Goal: Communication & Community: Answer question/provide support

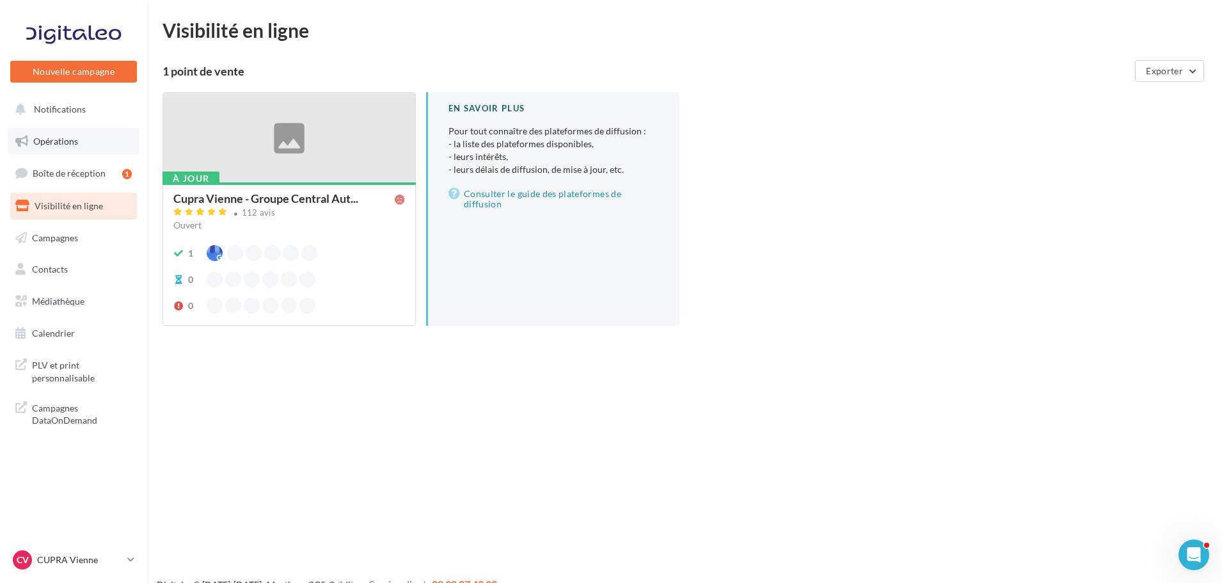
click at [68, 134] on link "Opérations" at bounding box center [74, 141] width 132 height 27
click at [79, 177] on span "Boîte de réception" at bounding box center [69, 173] width 73 height 11
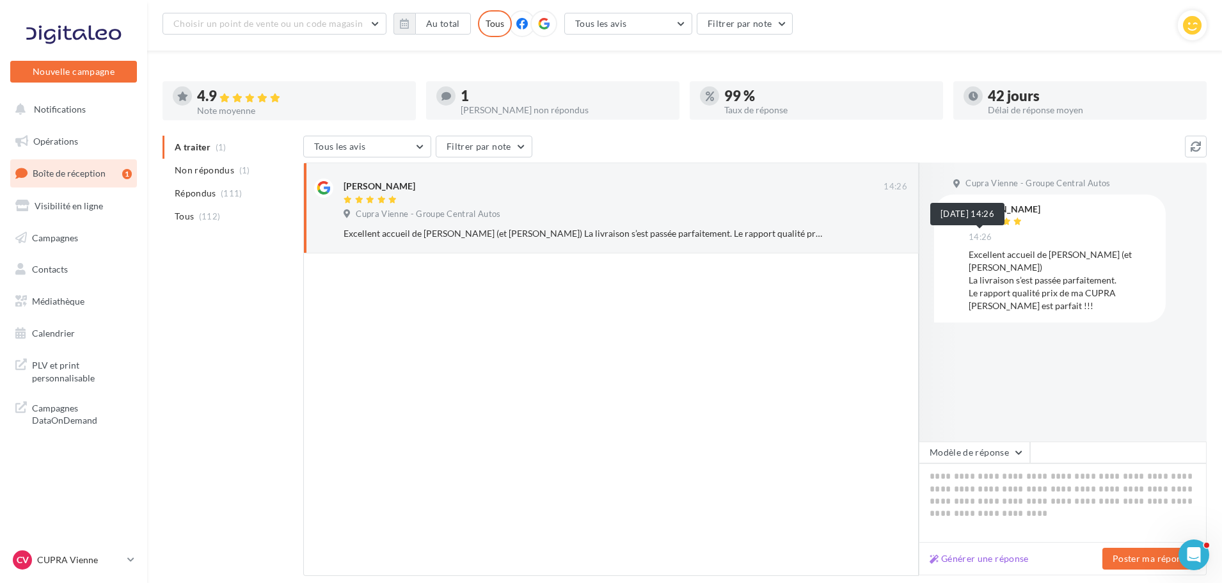
scroll to position [120, 0]
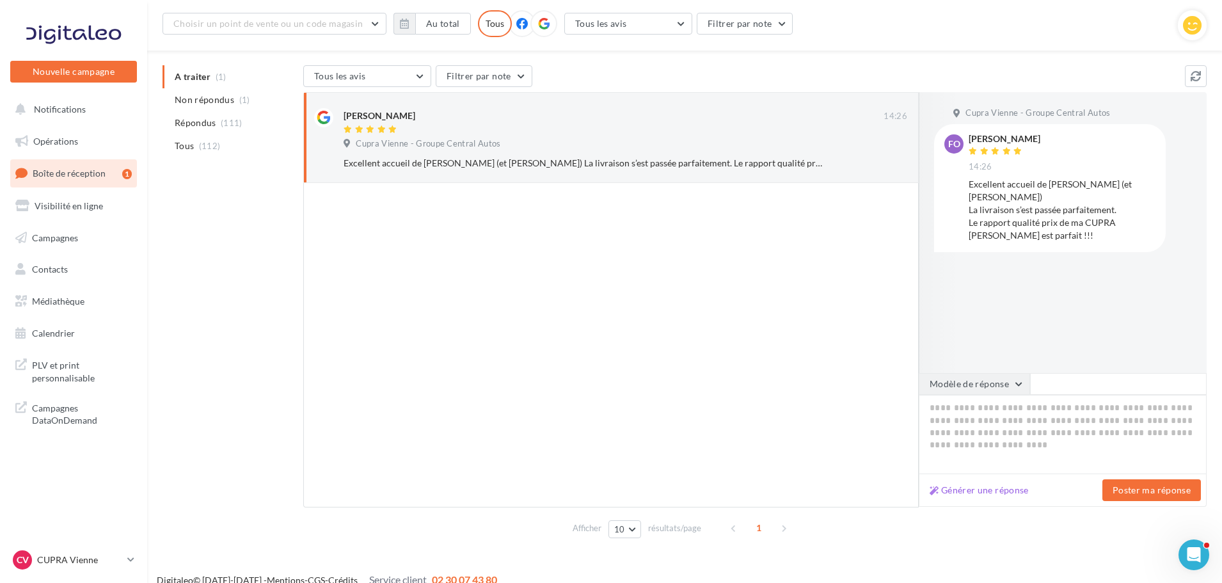
click at [982, 383] on button "Modèle de réponse" at bounding box center [973, 384] width 111 height 22
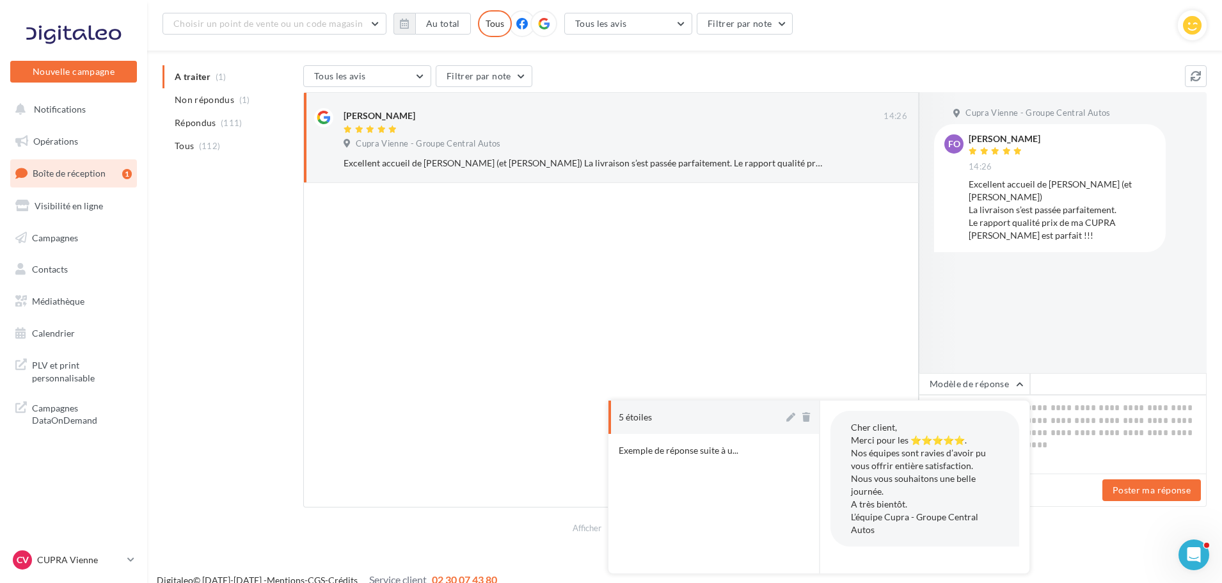
click at [716, 396] on div at bounding box center [610, 345] width 615 height 324
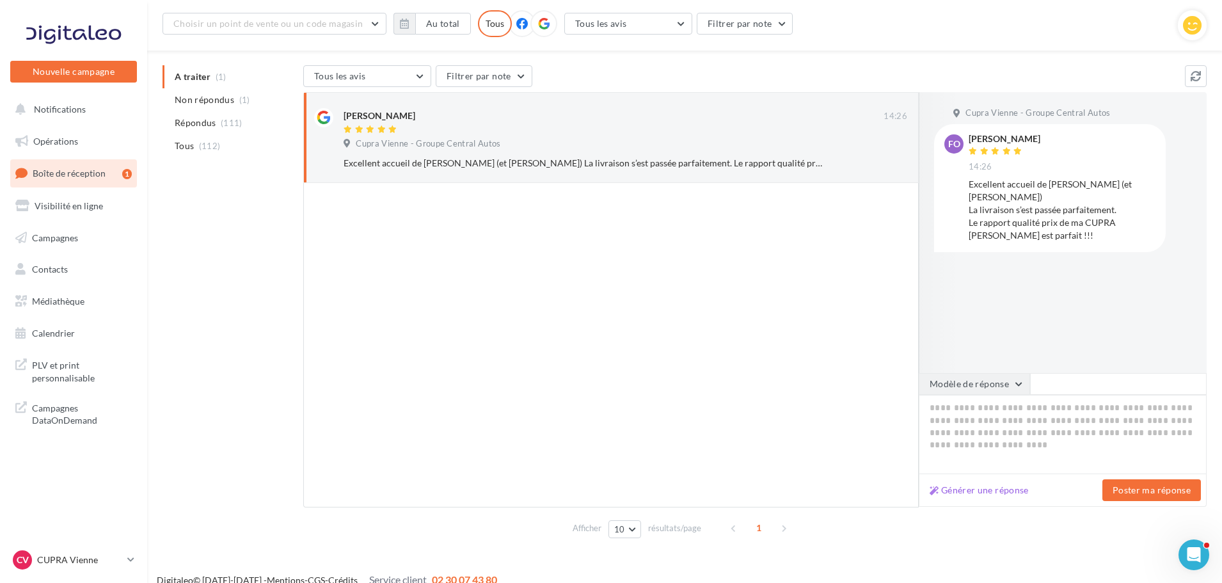
click at [963, 388] on button "Modèle de réponse" at bounding box center [973, 384] width 111 height 22
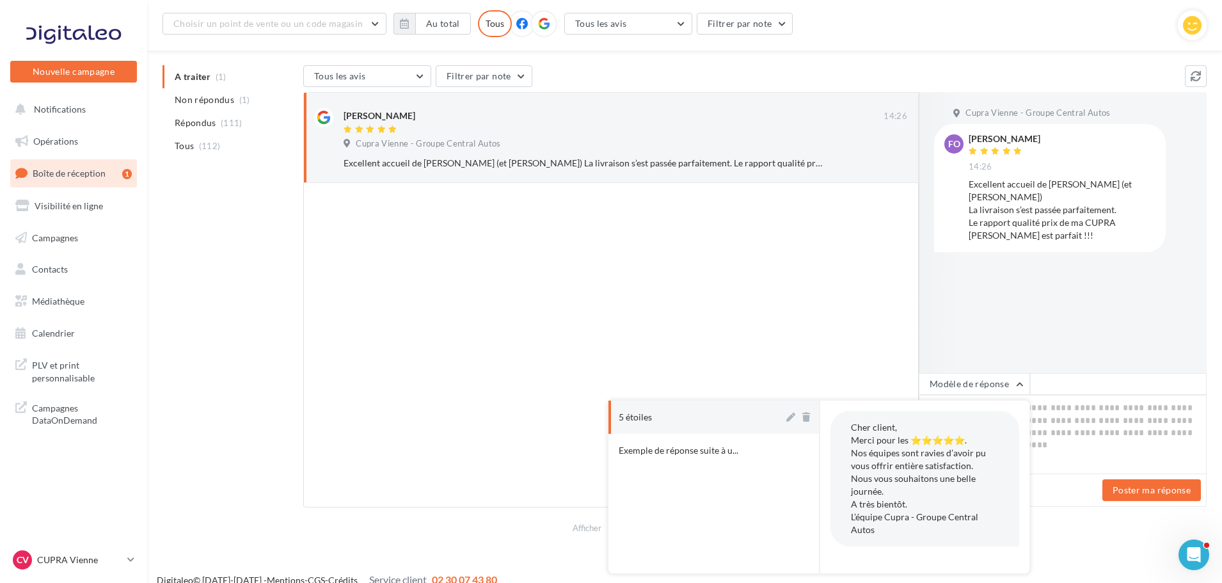
click at [627, 430] on button "5 étoiles" at bounding box center [695, 416] width 175 height 33
type textarea "**********"
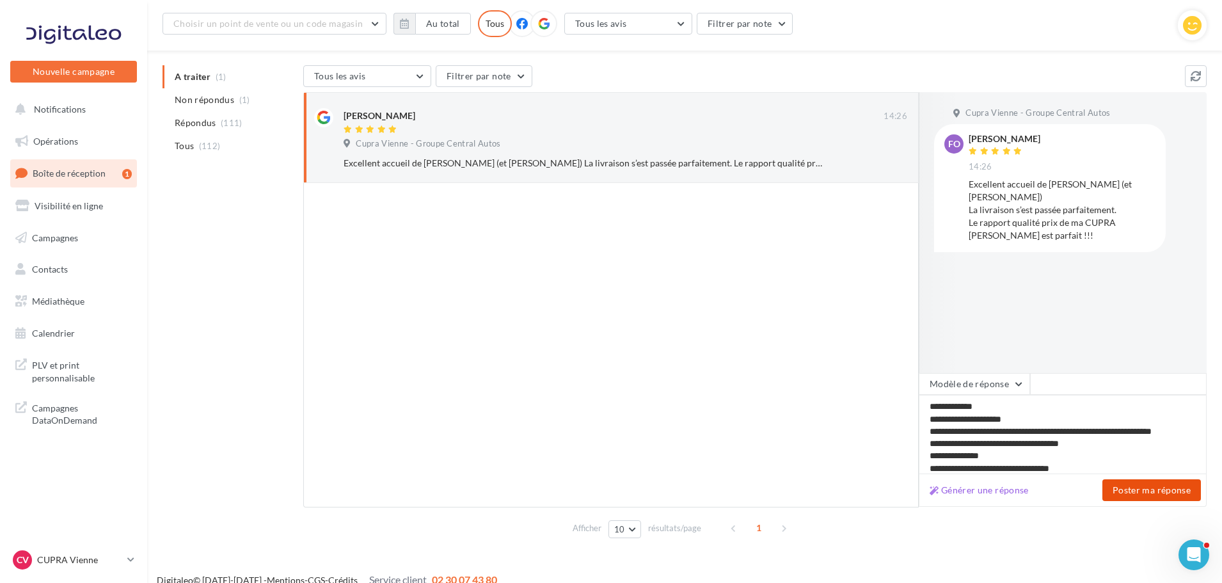
click at [1171, 498] on button "Poster ma réponse" at bounding box center [1151, 490] width 98 height 22
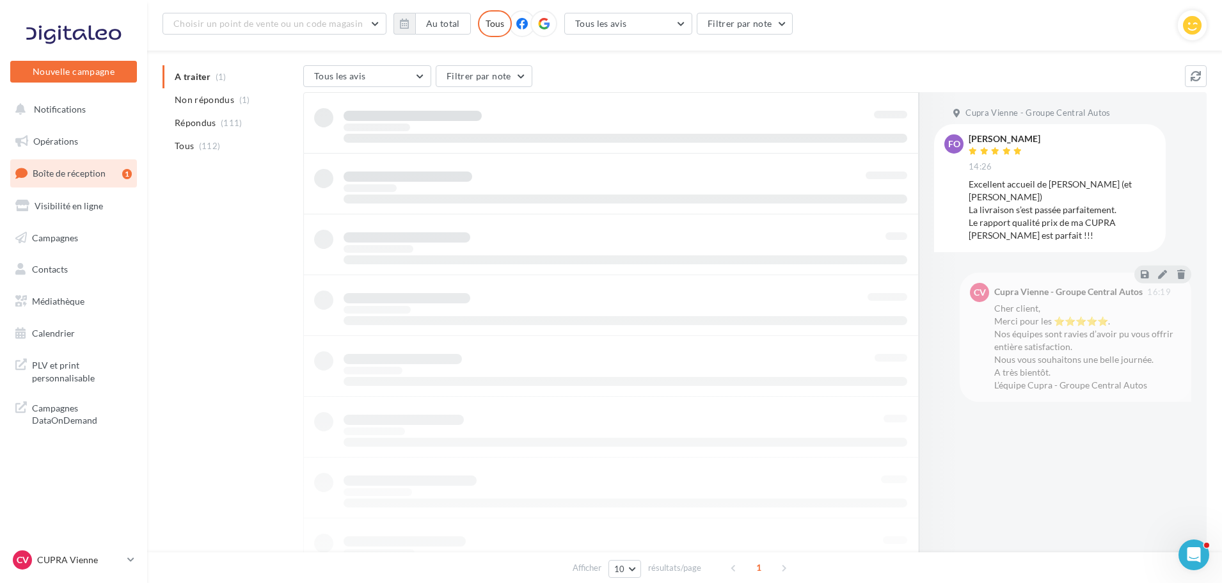
scroll to position [20, 0]
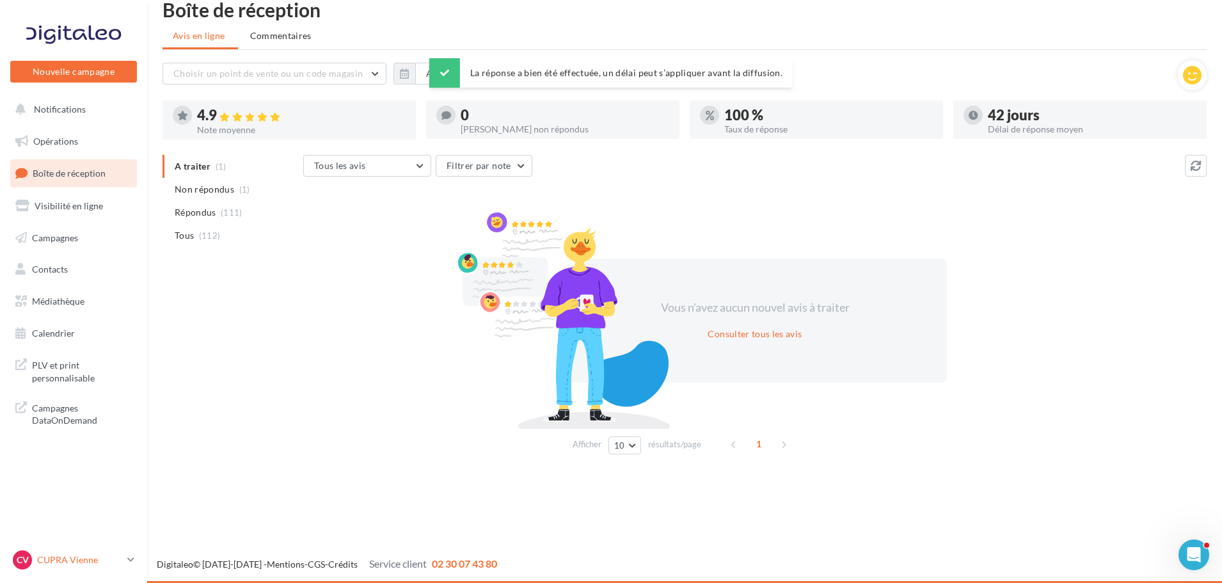
click at [113, 553] on div "CV CUPRA Vienne cupra_vienne" at bounding box center [67, 559] width 109 height 19
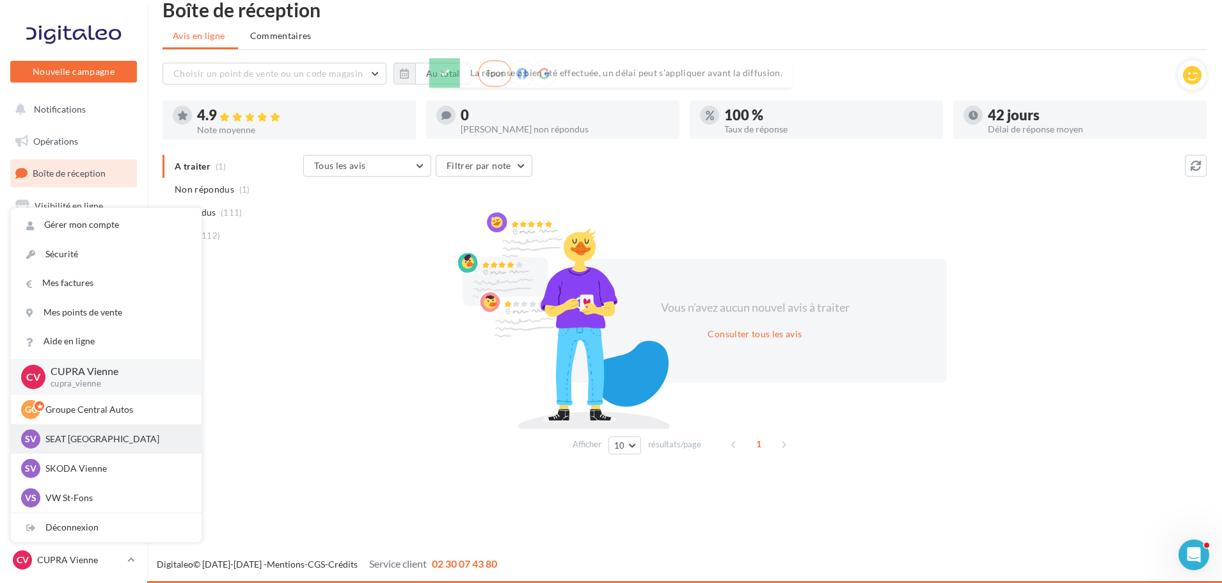
click at [86, 443] on p "SEAT Vienne" at bounding box center [115, 438] width 141 height 13
